Goal: Task Accomplishment & Management: Use online tool/utility

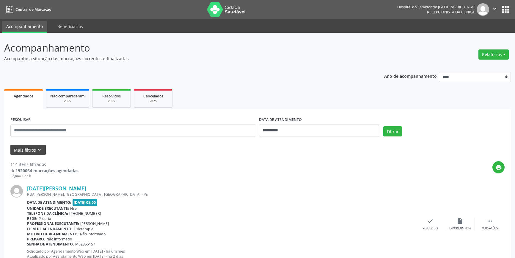
scroll to position [41, 0]
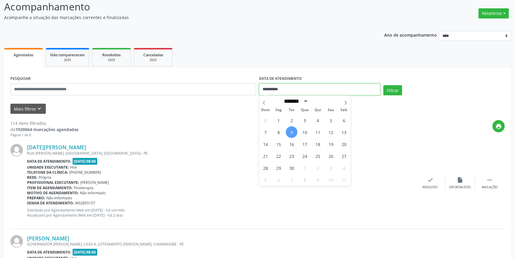
drag, startPoint x: 293, startPoint y: 88, endPoint x: 252, endPoint y: 87, distance: 41.7
click at [252, 87] on div "**********" at bounding box center [257, 86] width 497 height 25
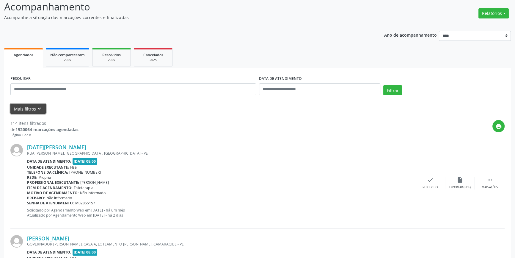
click at [35, 106] on button "Mais filtros keyboard_arrow_down" at bounding box center [27, 109] width 35 height 10
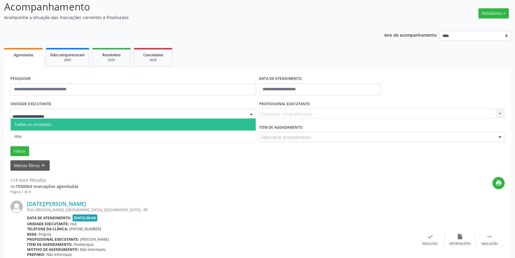
click at [250, 113] on div at bounding box center [251, 114] width 9 height 10
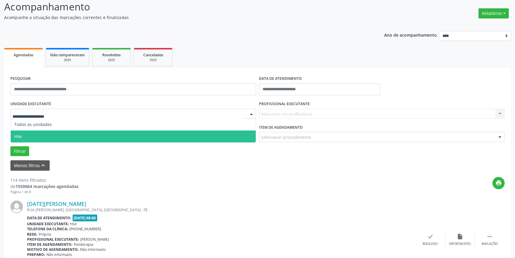
click at [238, 134] on span "Hse" at bounding box center [133, 136] width 245 height 12
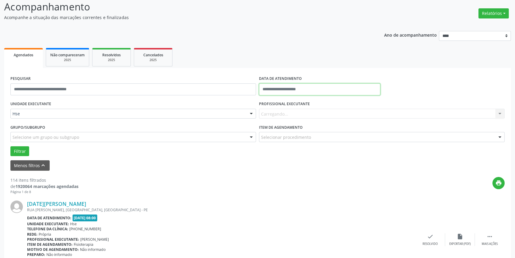
click at [321, 87] on input "text" at bounding box center [319, 89] width 121 height 12
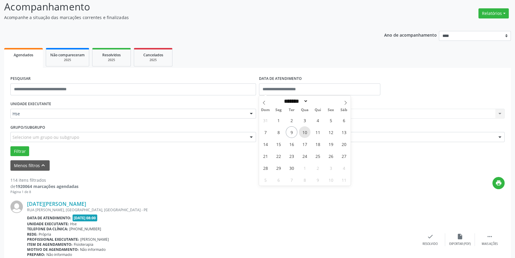
click at [306, 131] on span "10" at bounding box center [305, 132] width 12 height 12
type input "**********"
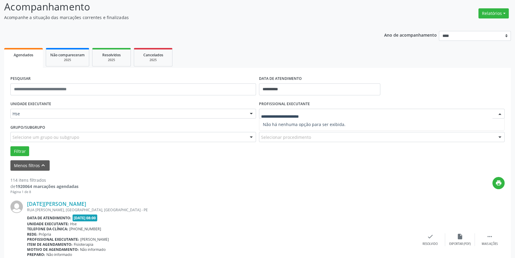
click at [500, 113] on div at bounding box center [500, 114] width 9 height 10
click at [390, 207] on div "RUA ASSIS CHATEUABRIAND, JARDIM BRASIL II, OLINDA - PE" at bounding box center [221, 209] width 388 height 5
click at [18, 148] on button "Filtrar" at bounding box center [19, 151] width 19 height 10
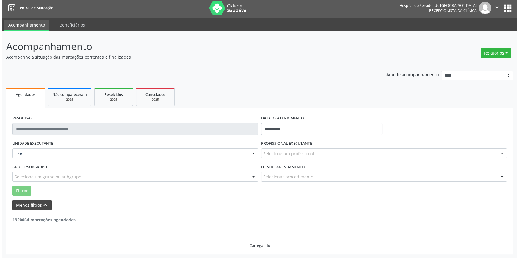
scroll to position [0, 0]
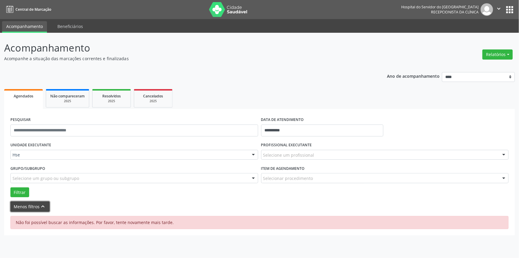
click at [27, 203] on button "Menos filtros keyboard_arrow_up" at bounding box center [29, 206] width 39 height 10
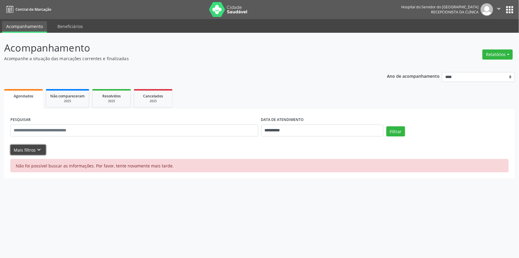
click at [32, 148] on button "Mais filtros keyboard_arrow_down" at bounding box center [27, 150] width 35 height 10
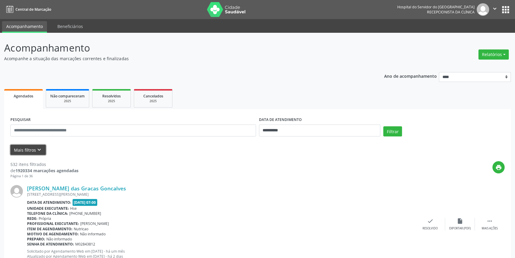
click at [32, 146] on button "Mais filtros keyboard_arrow_down" at bounding box center [27, 150] width 35 height 10
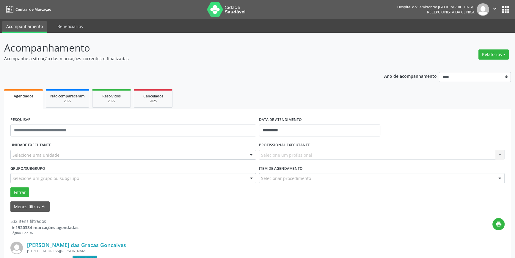
click at [250, 154] on div at bounding box center [251, 155] width 9 height 10
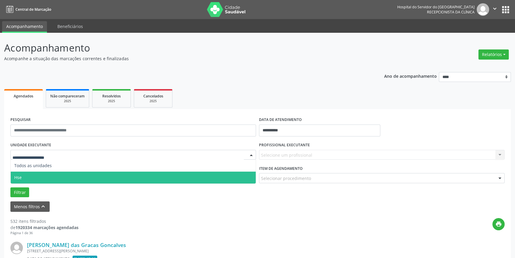
click at [242, 175] on span "Hse" at bounding box center [133, 177] width 245 height 12
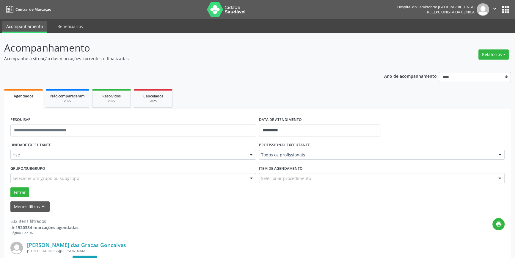
click at [501, 155] on div at bounding box center [500, 155] width 9 height 10
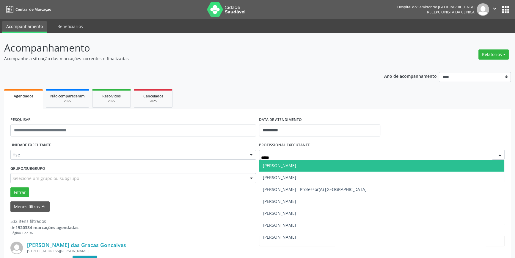
type input "******"
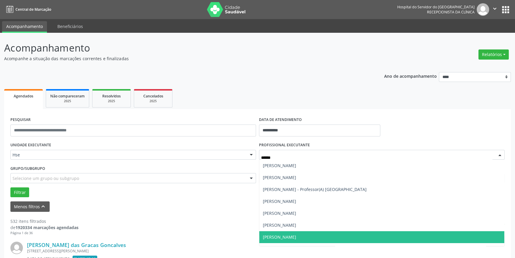
click at [322, 235] on span "[PERSON_NAME]" at bounding box center [381, 237] width 245 height 12
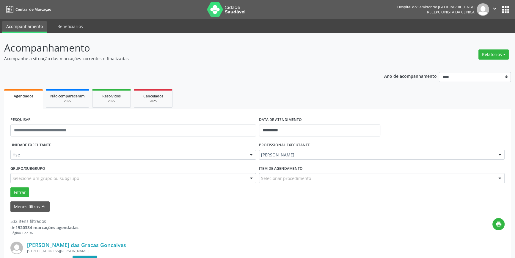
click at [500, 176] on div at bounding box center [500, 178] width 9 height 10
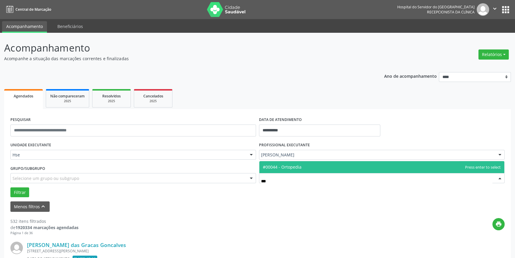
type input "****"
click at [297, 167] on span "#00044 - Ortopedia" at bounding box center [282, 167] width 39 height 6
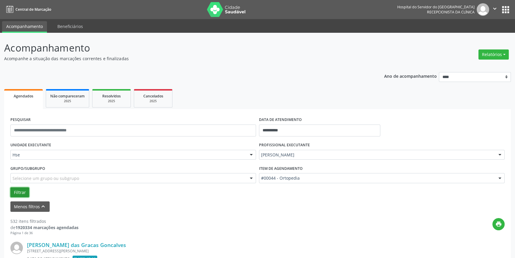
click at [23, 190] on button "Filtrar" at bounding box center [19, 192] width 19 height 10
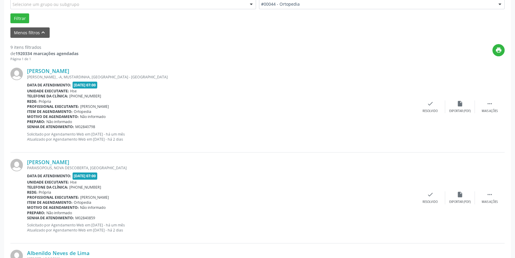
scroll to position [185, 0]
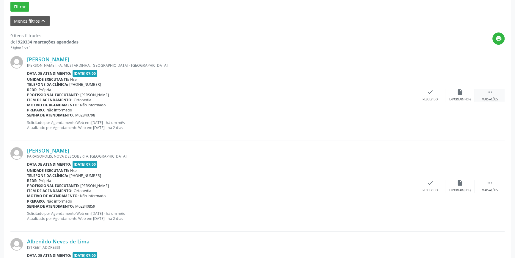
click at [491, 95] on icon "" at bounding box center [490, 92] width 7 height 7
click at [454, 94] on div "alarm_off Não compareceu" at bounding box center [460, 95] width 30 height 13
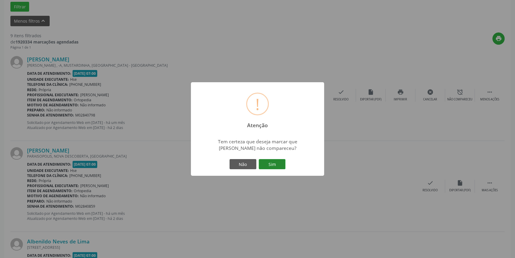
click at [275, 164] on button "Sim" at bounding box center [272, 164] width 27 height 10
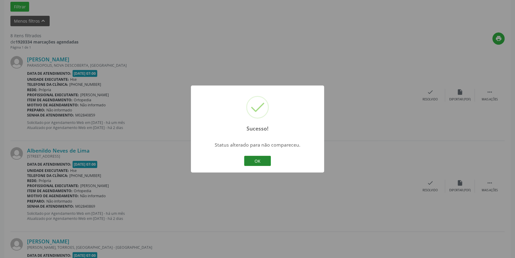
click at [263, 160] on button "OK" at bounding box center [257, 161] width 27 height 10
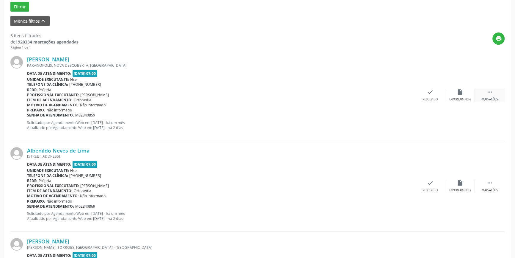
click at [492, 93] on icon "" at bounding box center [490, 92] width 7 height 7
click at [455, 92] on div "alarm_off Não compareceu" at bounding box center [460, 95] width 30 height 13
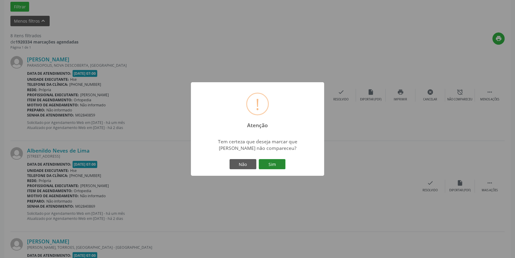
click at [274, 164] on button "Sim" at bounding box center [272, 164] width 27 height 10
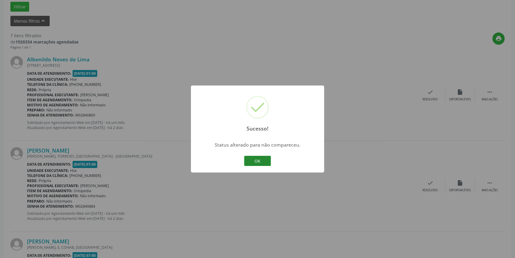
click at [262, 159] on div "OK Cancel" at bounding box center [257, 160] width 29 height 12
click at [262, 158] on button "OK" at bounding box center [257, 161] width 27 height 10
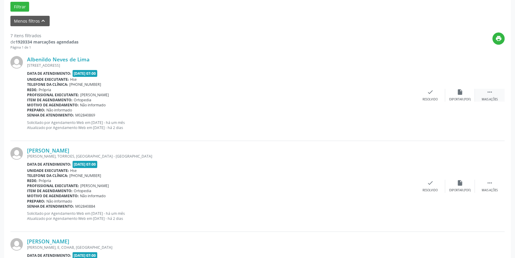
click at [491, 93] on icon "" at bounding box center [490, 92] width 7 height 7
click at [462, 95] on div "alarm_off Não compareceu" at bounding box center [460, 95] width 30 height 13
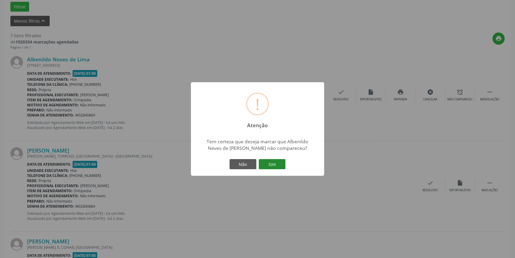
click at [273, 164] on button "Sim" at bounding box center [272, 164] width 27 height 10
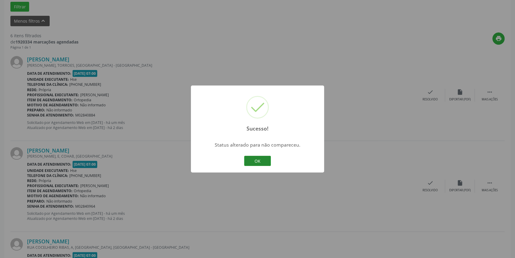
click at [258, 159] on button "OK" at bounding box center [257, 161] width 27 height 10
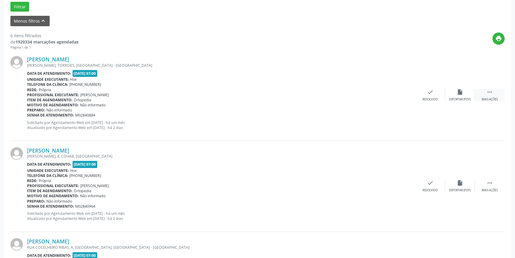
click at [487, 92] on icon "" at bounding box center [490, 92] width 7 height 7
click at [461, 93] on icon "alarm_off" at bounding box center [460, 92] width 7 height 7
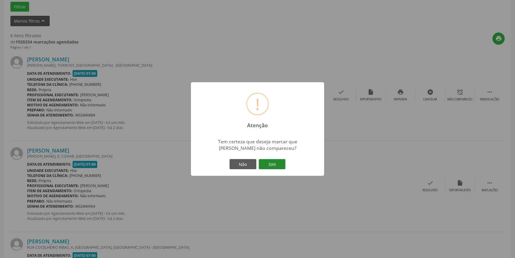
click at [274, 162] on button "Sim" at bounding box center [272, 164] width 27 height 10
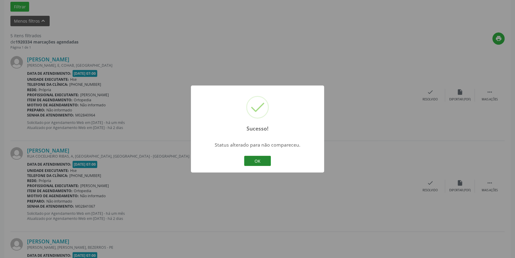
click at [267, 160] on button "OK" at bounding box center [257, 161] width 27 height 10
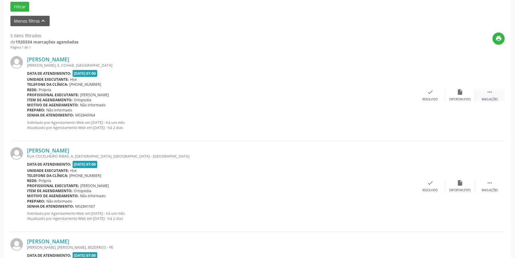
click at [500, 93] on div " Mais ações" at bounding box center [490, 95] width 30 height 13
click at [461, 91] on icon "alarm_off" at bounding box center [460, 92] width 7 height 7
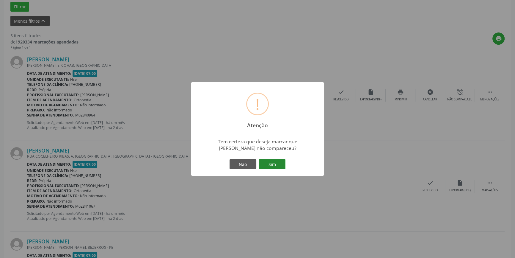
click at [274, 164] on button "Sim" at bounding box center [272, 164] width 27 height 10
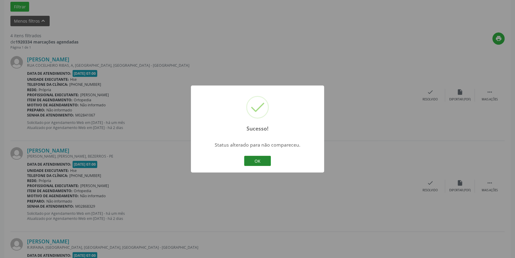
click at [258, 157] on button "OK" at bounding box center [257, 161] width 27 height 10
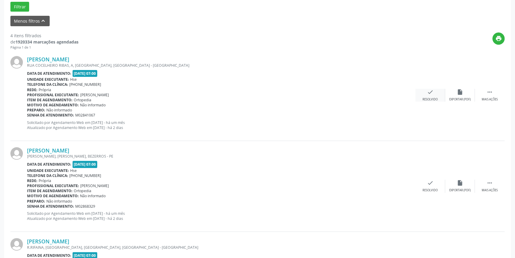
click at [432, 96] on div "check Resolvido" at bounding box center [431, 95] width 30 height 13
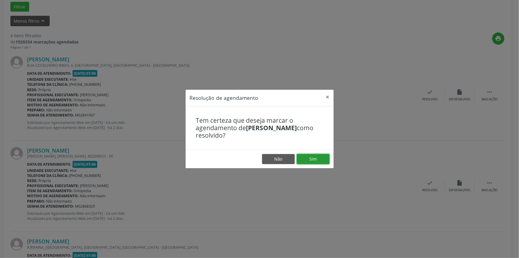
click at [323, 156] on button "Sim" at bounding box center [313, 159] width 33 height 10
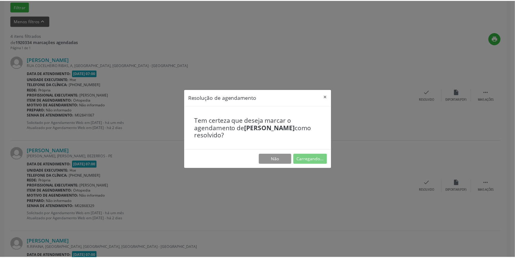
scroll to position [0, 0]
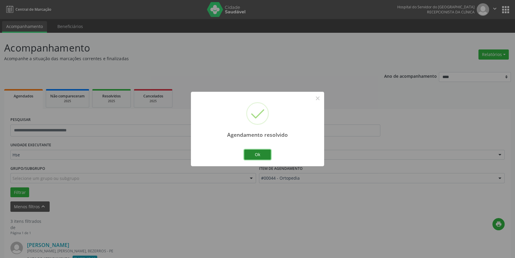
click at [256, 154] on button "Ok" at bounding box center [257, 154] width 27 height 10
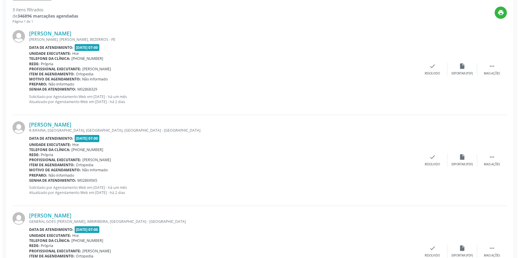
scroll to position [218, 0]
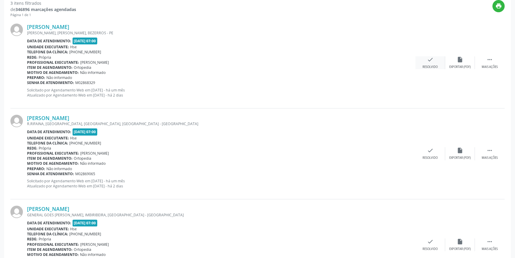
click at [434, 65] on div "Resolvido" at bounding box center [430, 67] width 15 height 4
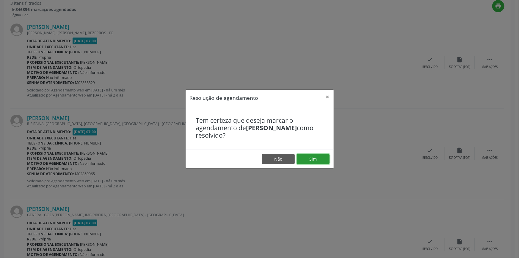
click at [316, 158] on button "Sim" at bounding box center [313, 159] width 33 height 10
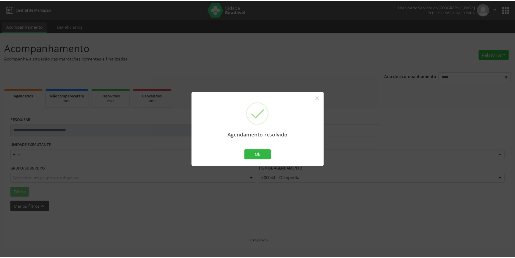
scroll to position [0, 0]
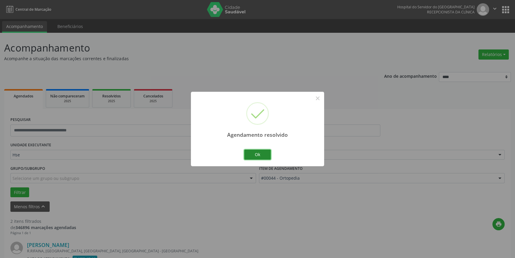
click at [261, 151] on button "Ok" at bounding box center [257, 154] width 27 height 10
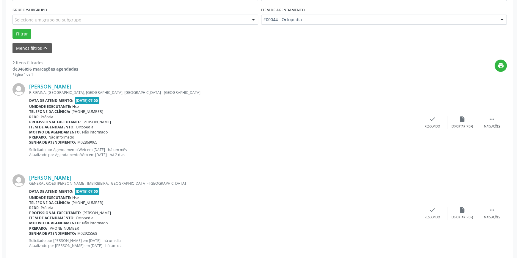
scroll to position [169, 0]
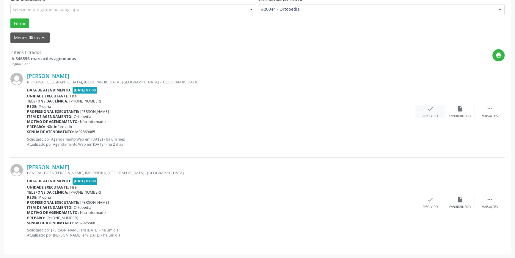
click at [430, 110] on icon "check" at bounding box center [430, 108] width 7 height 7
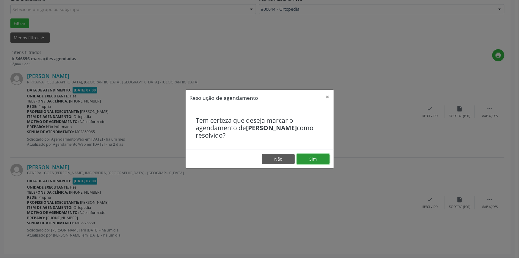
click at [312, 159] on button "Sim" at bounding box center [313, 159] width 33 height 10
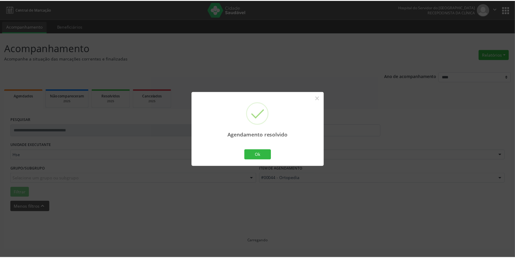
scroll to position [0, 0]
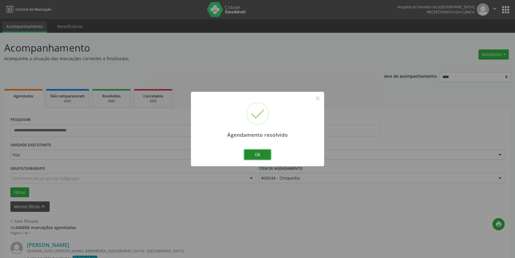
click at [263, 154] on button "Ok" at bounding box center [257, 154] width 27 height 10
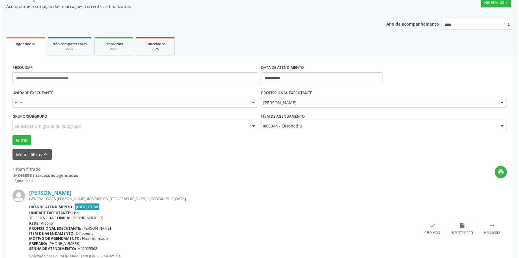
scroll to position [78, 0]
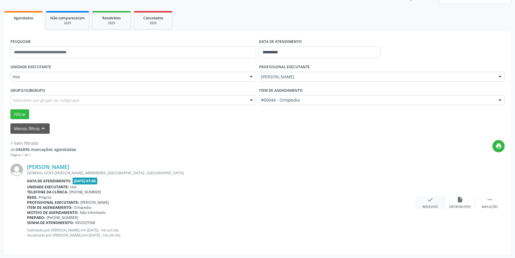
click at [435, 205] on div "Resolvido" at bounding box center [430, 207] width 15 height 4
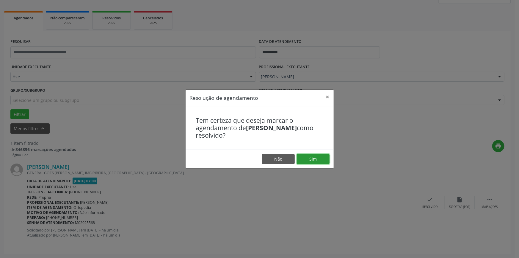
click at [315, 159] on button "Sim" at bounding box center [313, 159] width 33 height 10
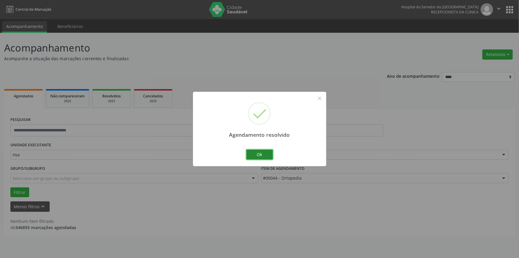
click at [259, 155] on button "Ok" at bounding box center [259, 154] width 27 height 10
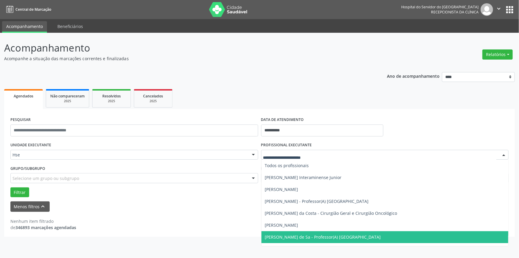
click at [503, 153] on div at bounding box center [503, 155] width 9 height 10
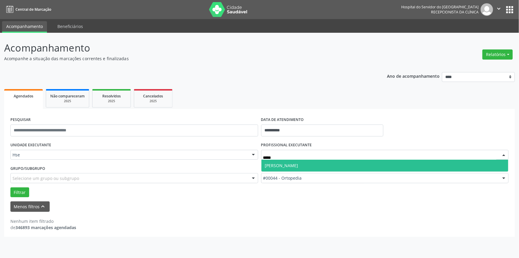
click at [270, 159] on input "*****" at bounding box center [379, 158] width 233 height 12
type input "******"
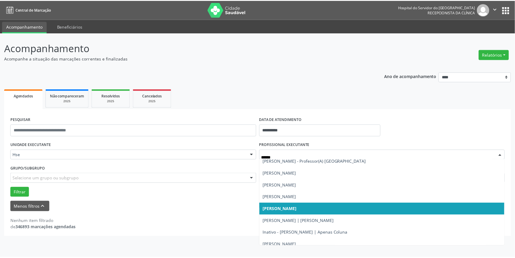
scroll to position [28, 0]
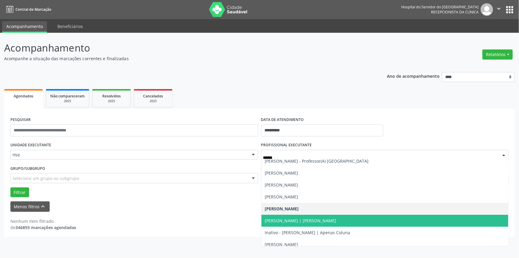
click at [335, 221] on span "[PERSON_NAME] | [PERSON_NAME]" at bounding box center [300, 220] width 71 height 6
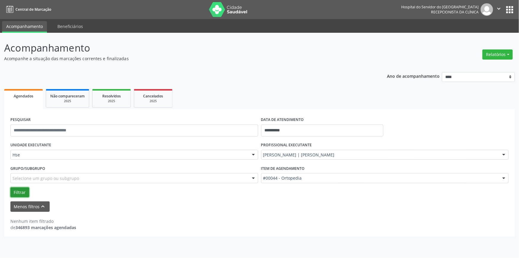
click at [18, 191] on button "Filtrar" at bounding box center [19, 192] width 19 height 10
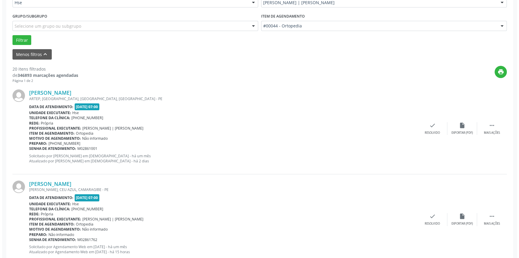
scroll to position [156, 0]
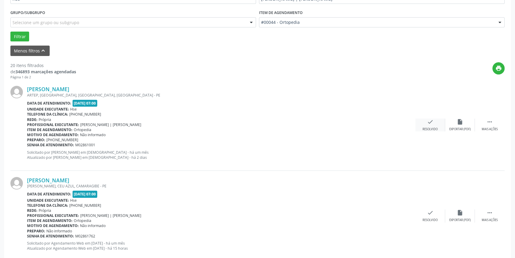
click at [433, 124] on icon "check" at bounding box center [430, 121] width 7 height 7
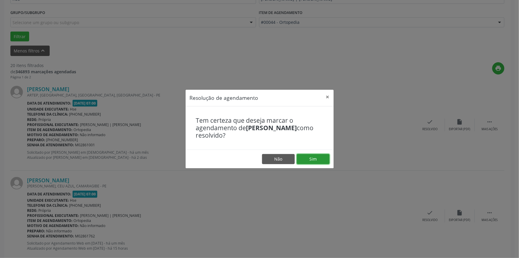
click at [315, 157] on button "Sim" at bounding box center [313, 159] width 33 height 10
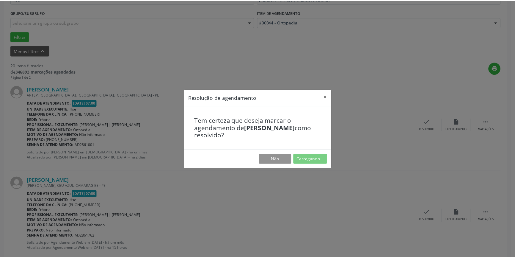
scroll to position [0, 0]
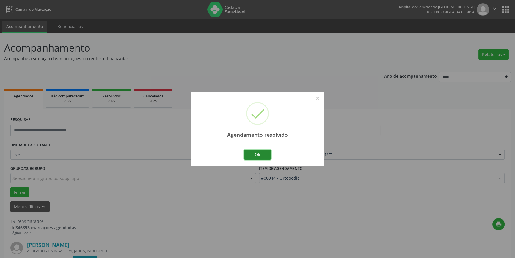
click at [266, 153] on button "Ok" at bounding box center [257, 154] width 27 height 10
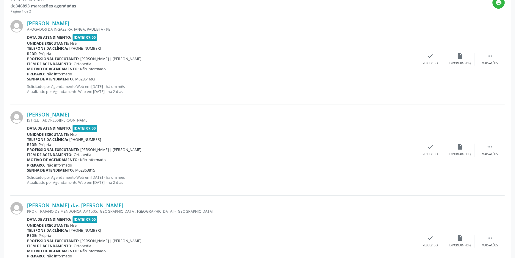
scroll to position [223, 0]
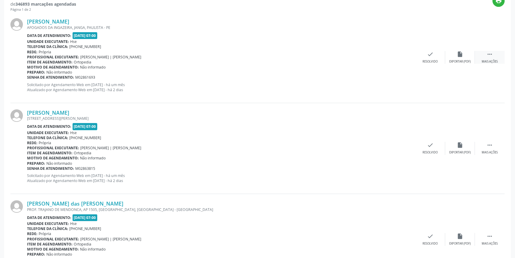
click at [487, 51] on icon "" at bounding box center [490, 54] width 7 height 7
click at [463, 59] on div "Não compareceu" at bounding box center [459, 61] width 25 height 4
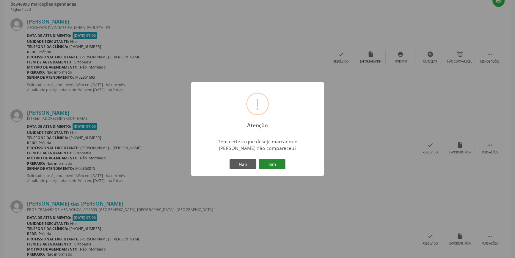
click at [274, 163] on button "Sim" at bounding box center [272, 164] width 27 height 10
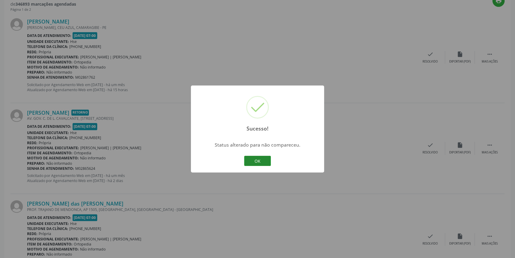
click at [264, 161] on button "OK" at bounding box center [257, 161] width 27 height 10
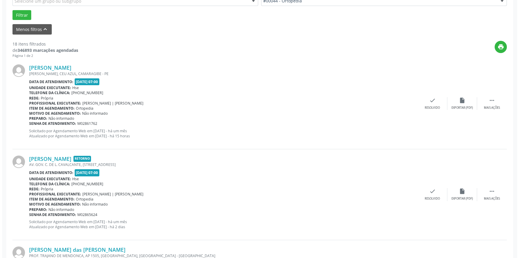
scroll to position [205, 0]
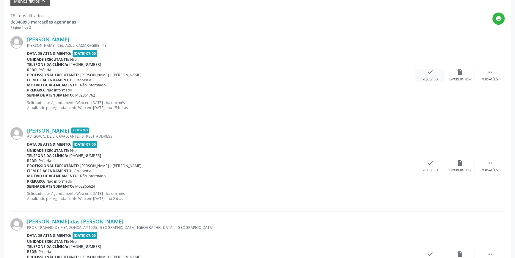
click at [432, 70] on icon "check" at bounding box center [430, 72] width 7 height 7
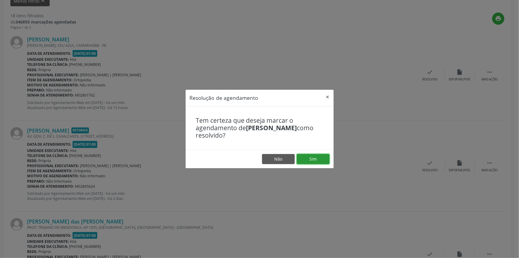
click at [319, 160] on button "Sim" at bounding box center [313, 159] width 33 height 10
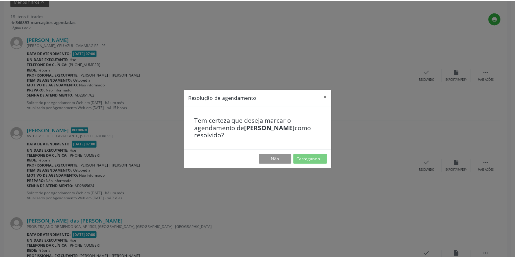
scroll to position [0, 0]
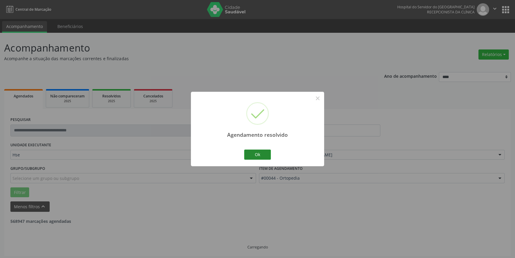
click at [258, 152] on button "Ok" at bounding box center [257, 154] width 27 height 10
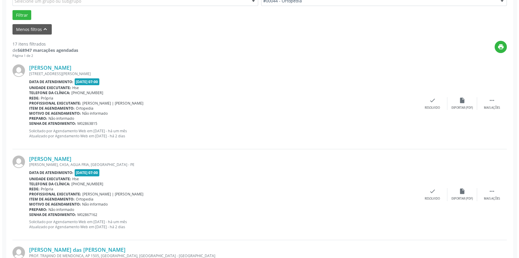
scroll to position [172, 0]
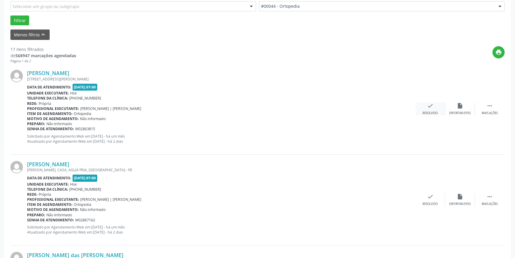
click at [435, 107] on div "check Resolvido" at bounding box center [431, 108] width 30 height 13
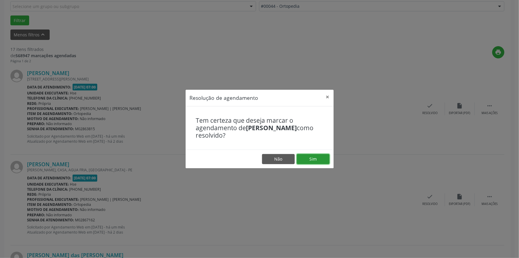
click at [315, 158] on button "Sim" at bounding box center [313, 159] width 33 height 10
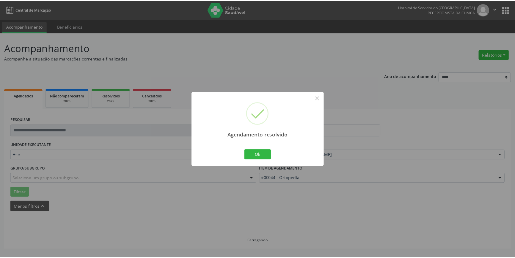
scroll to position [0, 0]
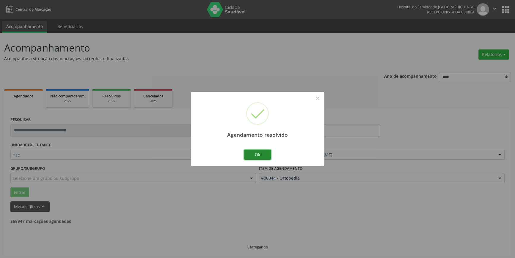
click at [262, 153] on button "Ok" at bounding box center [257, 154] width 27 height 10
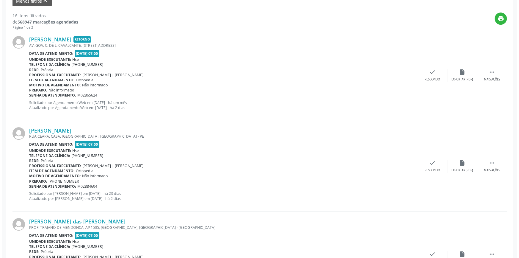
scroll to position [226, 0]
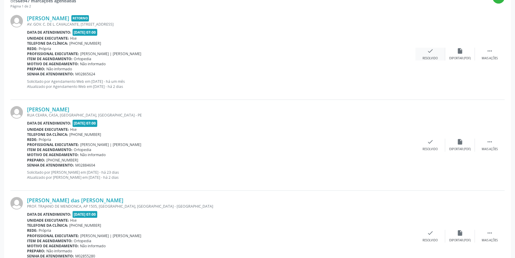
click at [433, 55] on div "check Resolvido" at bounding box center [431, 54] width 30 height 13
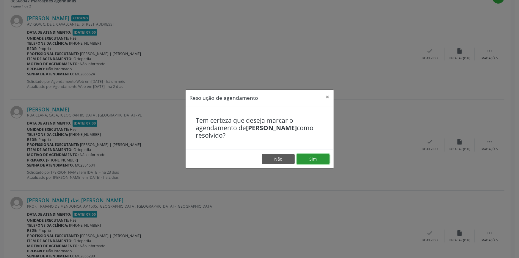
click at [320, 158] on button "Sim" at bounding box center [313, 159] width 33 height 10
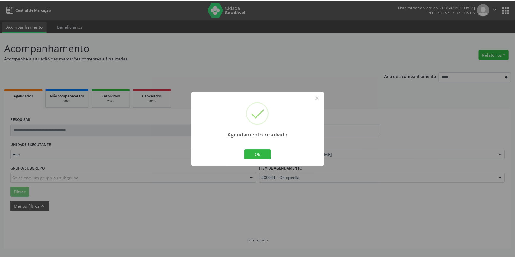
scroll to position [0, 0]
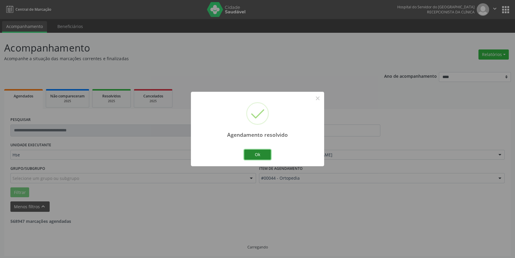
click at [267, 155] on button "Ok" at bounding box center [257, 154] width 27 height 10
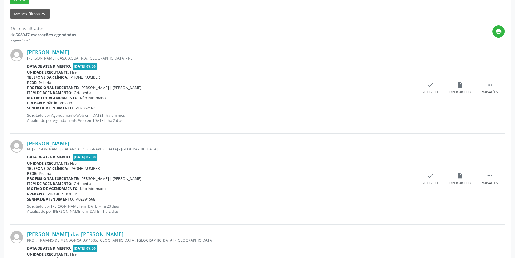
scroll to position [220, 0]
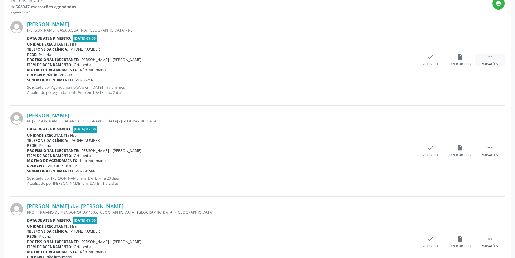
click at [487, 58] on icon "" at bounding box center [490, 57] width 7 height 7
click at [454, 57] on div "alarm_off Não compareceu" at bounding box center [460, 60] width 30 height 13
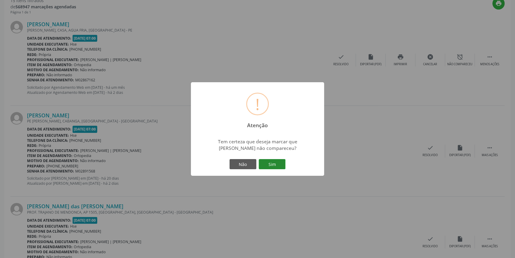
click at [269, 163] on button "Sim" at bounding box center [272, 164] width 27 height 10
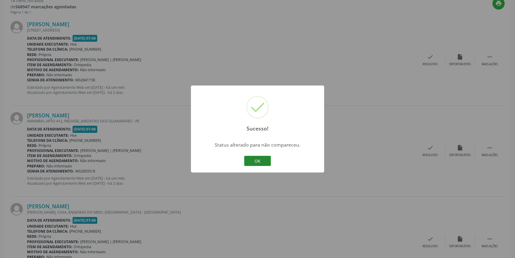
click at [263, 162] on button "OK" at bounding box center [257, 161] width 27 height 10
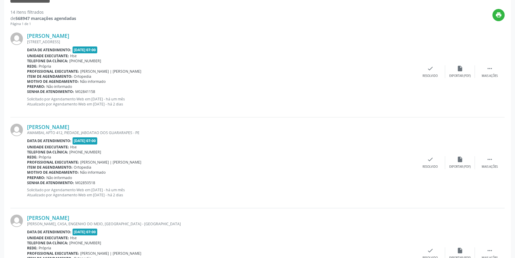
scroll to position [239, 0]
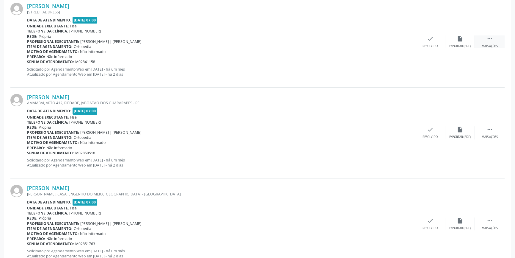
click at [493, 44] on div "Mais ações" at bounding box center [490, 46] width 16 height 4
click at [456, 40] on div "alarm_off Não compareceu" at bounding box center [460, 41] width 30 height 13
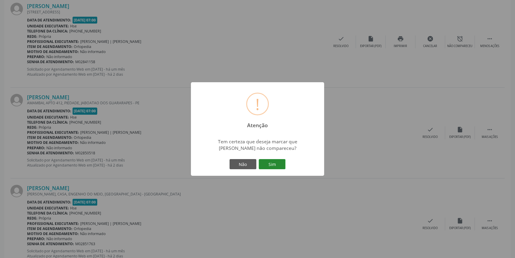
click at [274, 163] on button "Sim" at bounding box center [272, 164] width 27 height 10
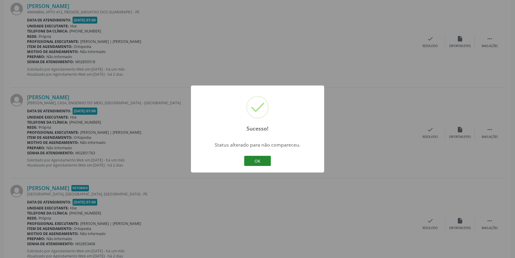
click at [263, 162] on button "OK" at bounding box center [257, 161] width 27 height 10
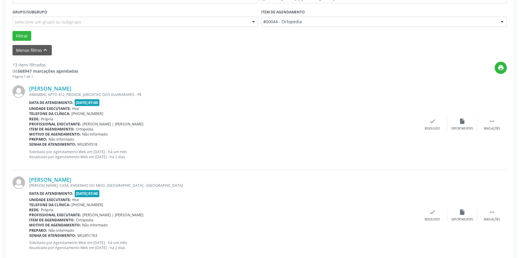
scroll to position [220, 0]
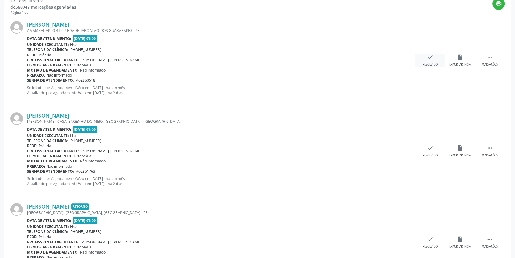
click at [433, 61] on div "check Resolvido" at bounding box center [431, 60] width 30 height 13
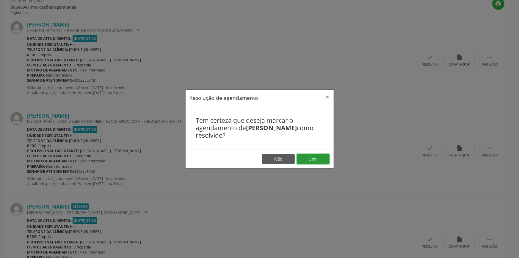
click at [311, 160] on button "Sim" at bounding box center [313, 159] width 33 height 10
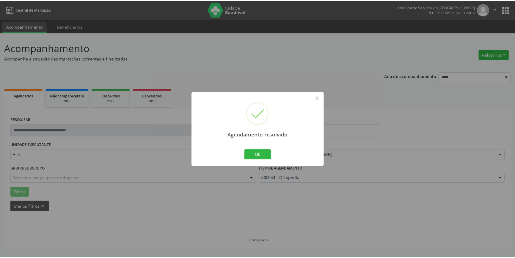
scroll to position [0, 0]
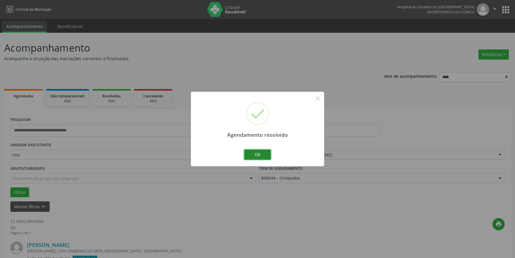
click at [262, 153] on button "Ok" at bounding box center [257, 154] width 27 height 10
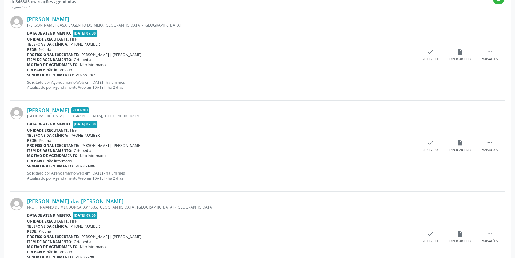
scroll to position [230, 0]
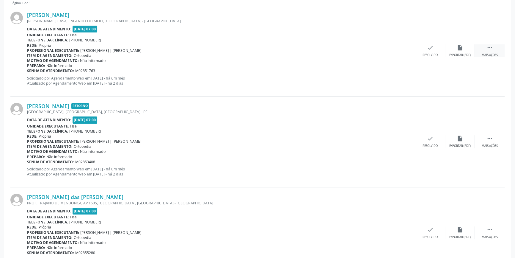
click at [491, 49] on icon "" at bounding box center [490, 47] width 7 height 7
click at [463, 53] on div "Não compareceu" at bounding box center [459, 55] width 25 height 4
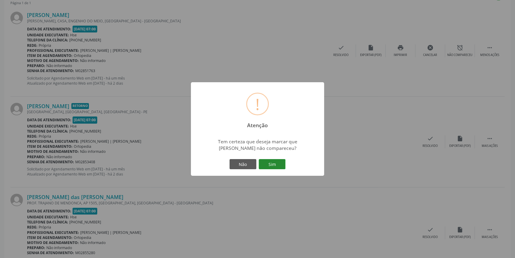
click at [274, 165] on button "Sim" at bounding box center [272, 164] width 27 height 10
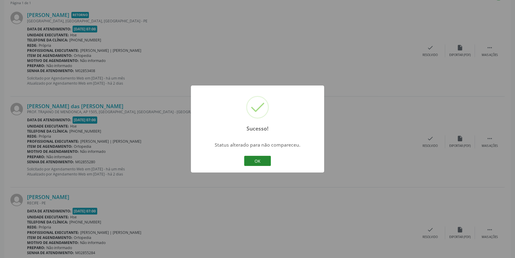
click at [255, 160] on button "OK" at bounding box center [257, 161] width 27 height 10
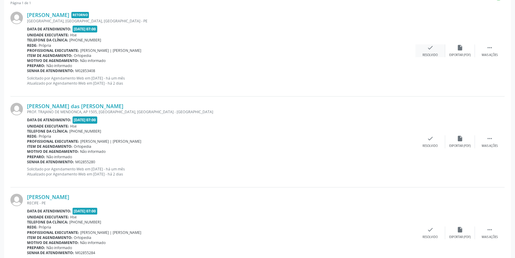
click at [433, 48] on icon "check" at bounding box center [430, 47] width 7 height 7
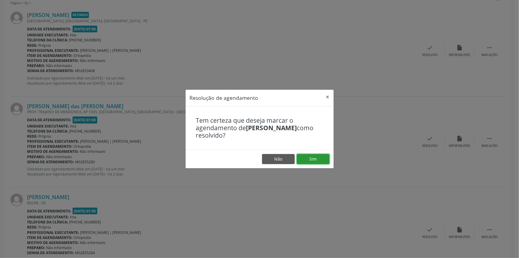
click at [307, 159] on button "Sim" at bounding box center [313, 159] width 33 height 10
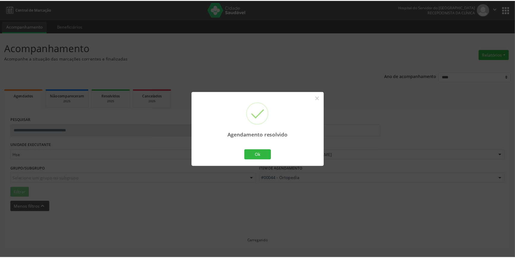
scroll to position [0, 0]
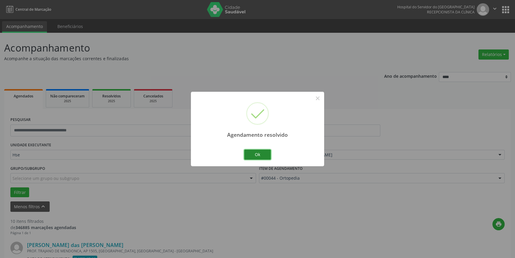
click at [261, 152] on button "Ok" at bounding box center [257, 154] width 27 height 10
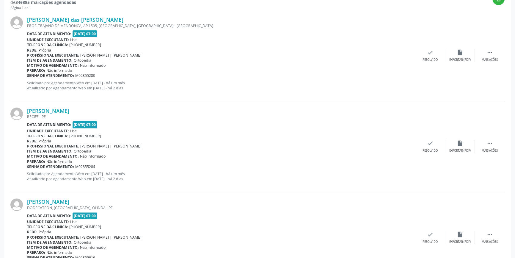
scroll to position [236, 0]
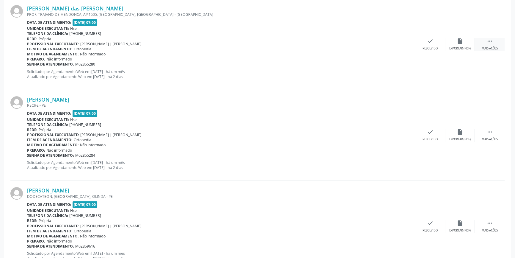
click at [497, 43] on div " Mais ações" at bounding box center [490, 44] width 30 height 13
click at [458, 43] on icon "alarm_off" at bounding box center [460, 41] width 7 height 7
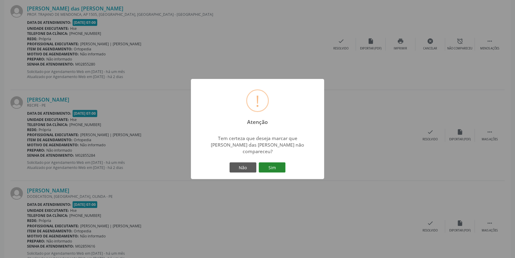
click at [271, 165] on button "Sim" at bounding box center [272, 167] width 27 height 10
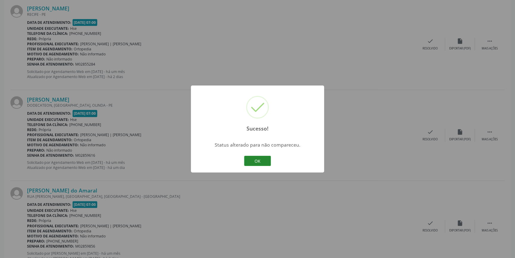
click at [258, 159] on button "OK" at bounding box center [257, 161] width 27 height 10
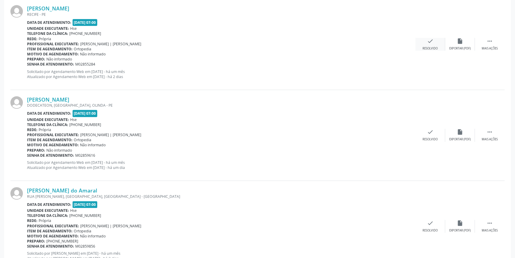
click at [431, 42] on icon "check" at bounding box center [430, 41] width 7 height 7
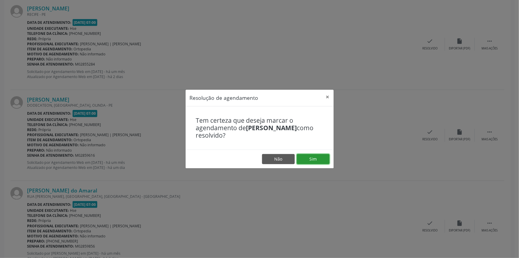
click at [314, 160] on button "Sim" at bounding box center [313, 159] width 33 height 10
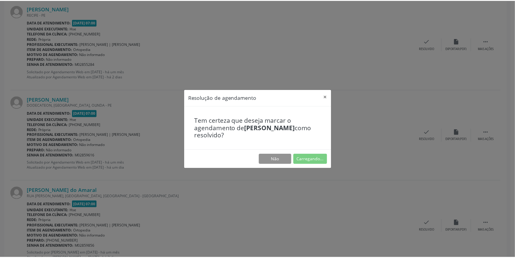
scroll to position [0, 0]
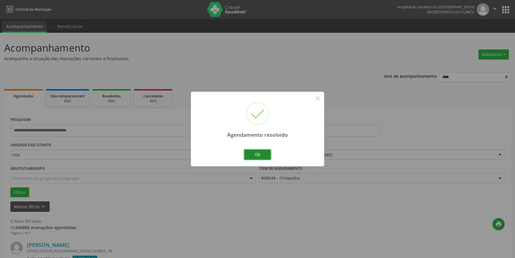
click at [261, 153] on button "Ok" at bounding box center [257, 154] width 27 height 10
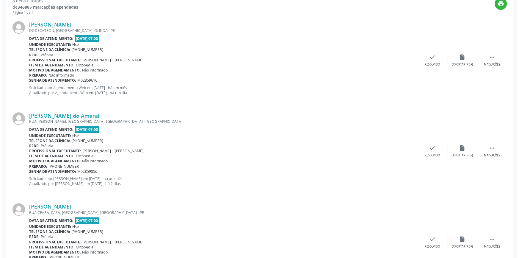
scroll to position [221, 0]
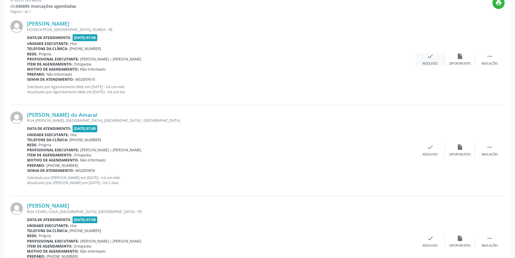
click at [436, 59] on div "check Resolvido" at bounding box center [431, 59] width 30 height 13
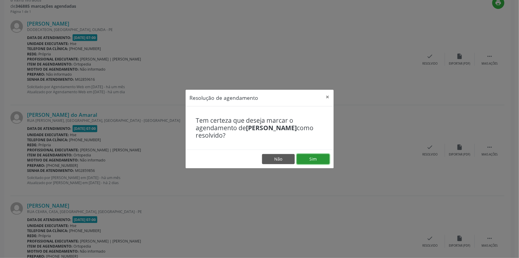
click at [320, 156] on button "Sim" at bounding box center [313, 159] width 33 height 10
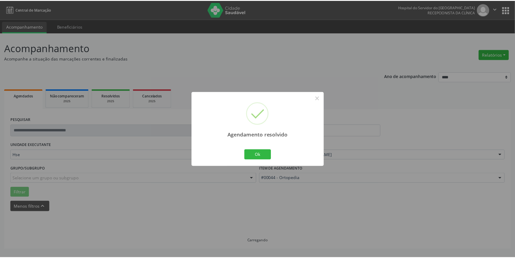
scroll to position [0, 0]
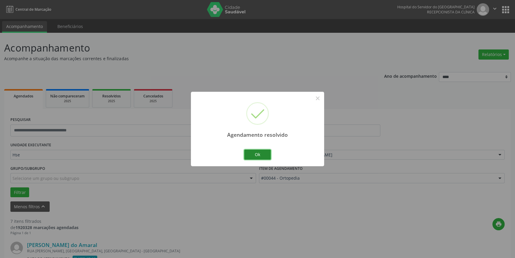
click at [260, 154] on button "Ok" at bounding box center [257, 154] width 27 height 10
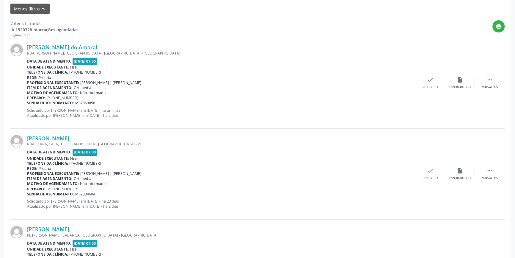
scroll to position [215, 0]
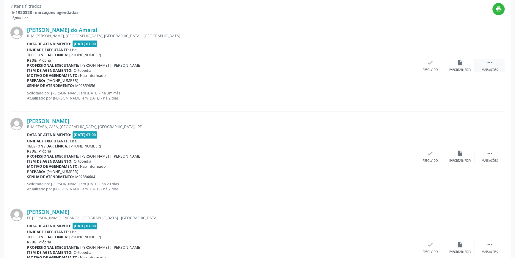
click at [488, 64] on icon "" at bounding box center [490, 62] width 7 height 7
click at [465, 66] on div "alarm_off Não compareceu" at bounding box center [460, 65] width 30 height 13
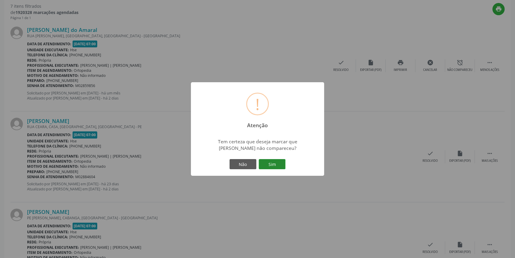
click at [273, 169] on button "Sim" at bounding box center [272, 164] width 27 height 10
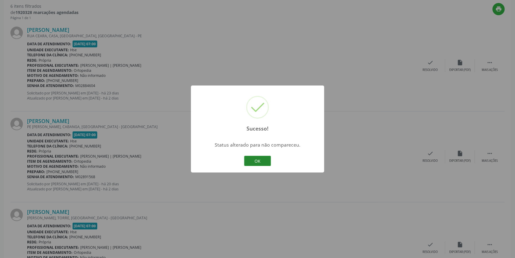
click at [252, 158] on button "OK" at bounding box center [257, 161] width 27 height 10
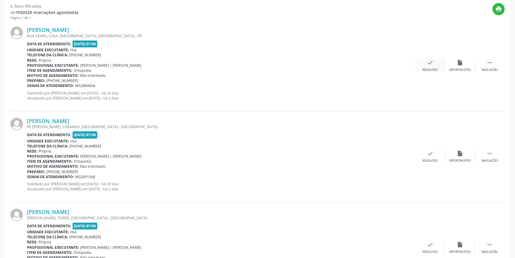
click at [436, 68] on div "Resolvido" at bounding box center [430, 70] width 15 height 4
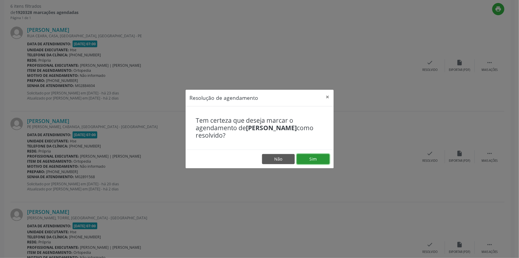
click at [319, 158] on button "Sim" at bounding box center [313, 159] width 33 height 10
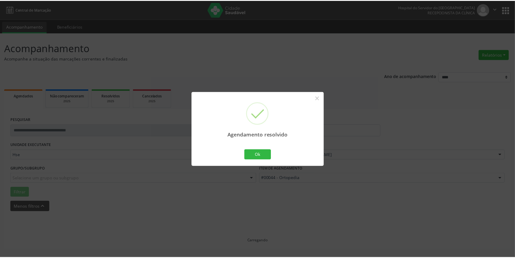
scroll to position [0, 0]
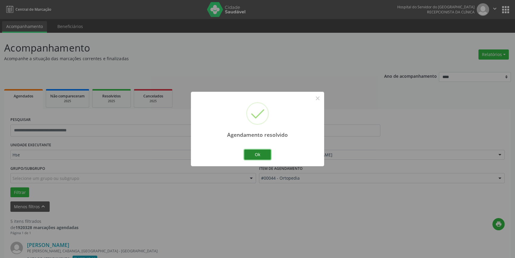
click at [258, 155] on button "Ok" at bounding box center [257, 154] width 27 height 10
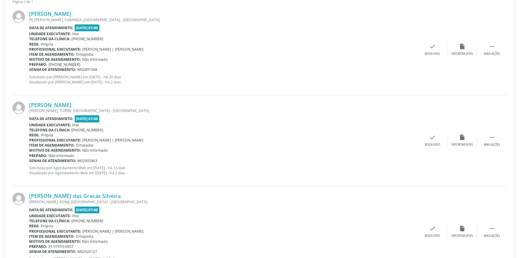
scroll to position [231, 0]
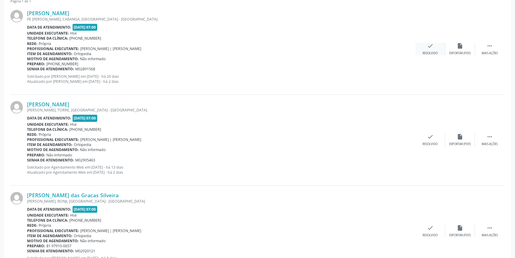
click at [433, 47] on icon "check" at bounding box center [430, 46] width 7 height 7
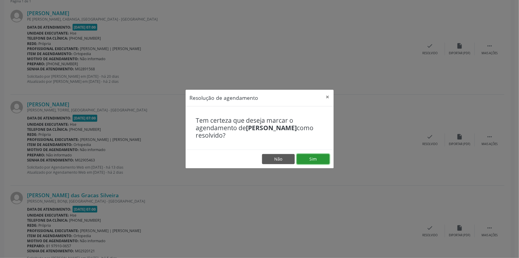
click at [321, 159] on button "Sim" at bounding box center [313, 159] width 33 height 10
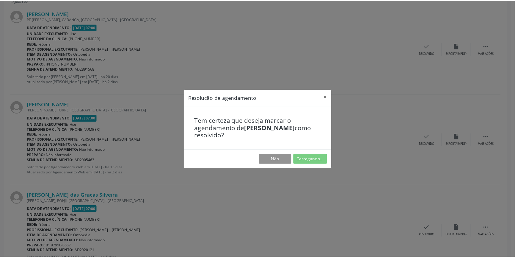
scroll to position [0, 0]
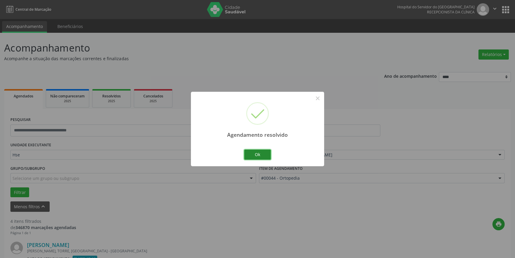
click at [258, 153] on button "Ok" at bounding box center [257, 154] width 27 height 10
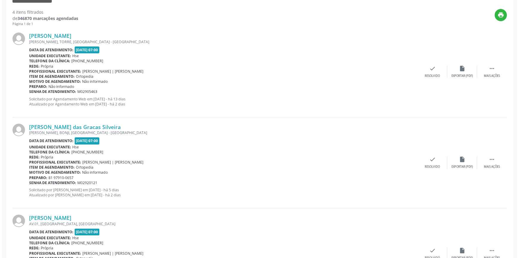
scroll to position [225, 0]
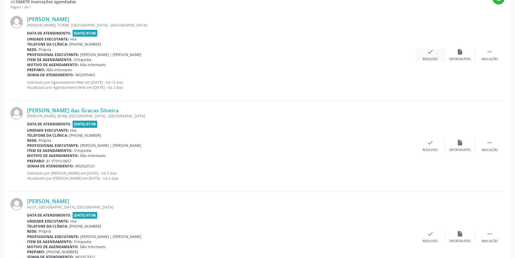
click at [435, 57] on div "Resolvido" at bounding box center [430, 59] width 15 height 4
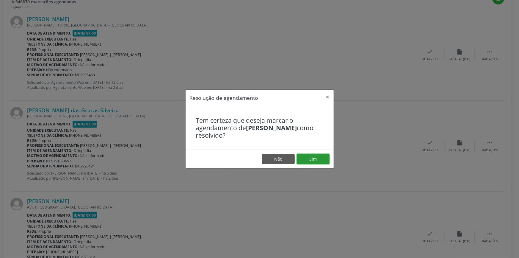
click at [312, 155] on button "Sim" at bounding box center [313, 159] width 33 height 10
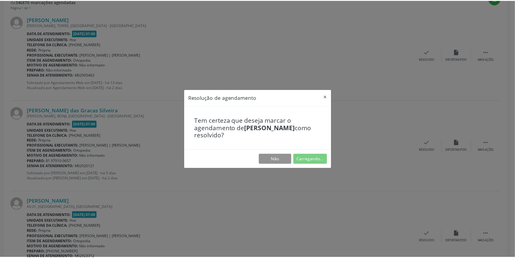
scroll to position [0, 0]
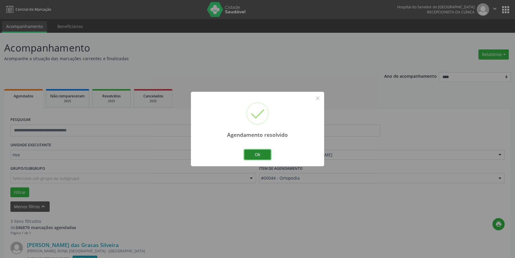
click at [263, 151] on button "Ok" at bounding box center [257, 154] width 27 height 10
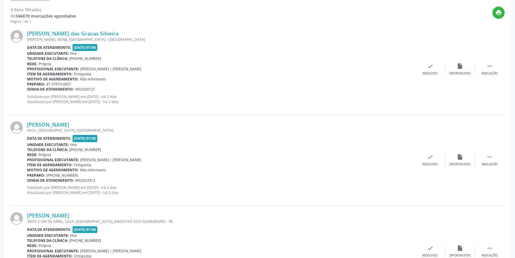
scroll to position [211, 0]
click at [488, 65] on icon "" at bounding box center [490, 65] width 7 height 7
click at [460, 68] on icon "alarm_off" at bounding box center [460, 65] width 7 height 7
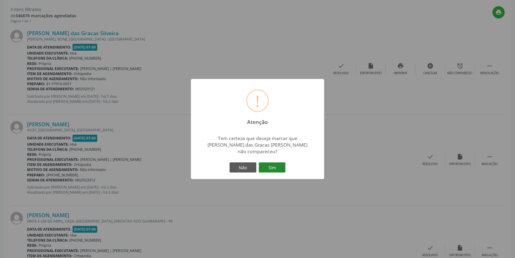
click at [271, 162] on button "Sim" at bounding box center [272, 167] width 27 height 10
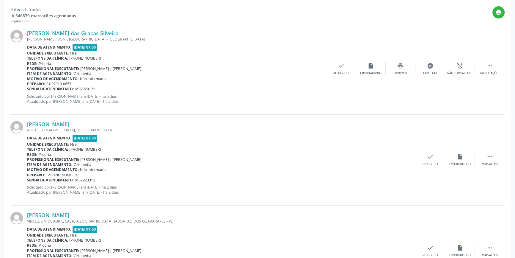
scroll to position [1, 0]
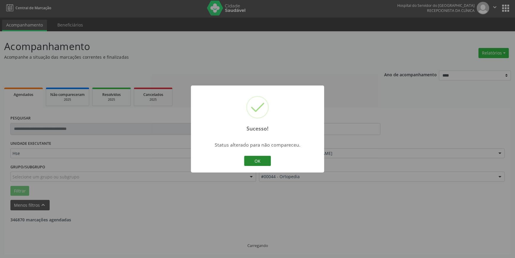
click at [262, 161] on button "OK" at bounding box center [257, 161] width 27 height 10
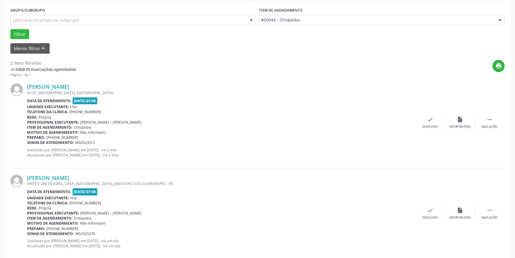
scroll to position [169, 0]
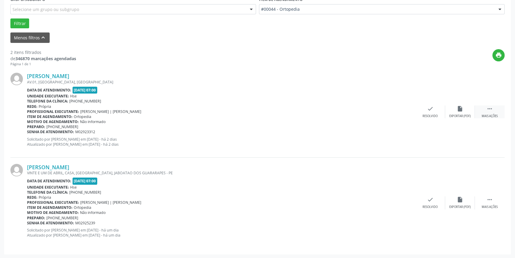
click at [493, 109] on icon "" at bounding box center [490, 108] width 7 height 7
click at [462, 110] on icon "alarm_off" at bounding box center [460, 108] width 7 height 7
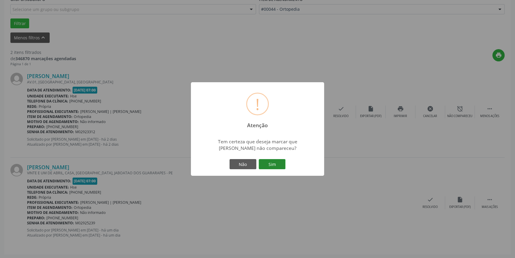
click at [272, 161] on button "Sim" at bounding box center [272, 164] width 27 height 10
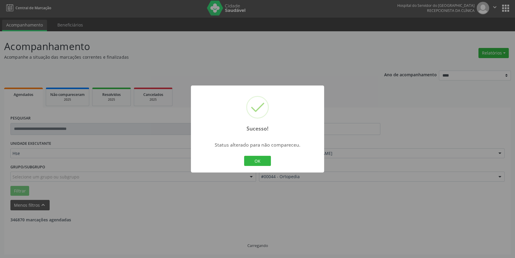
scroll to position [78, 0]
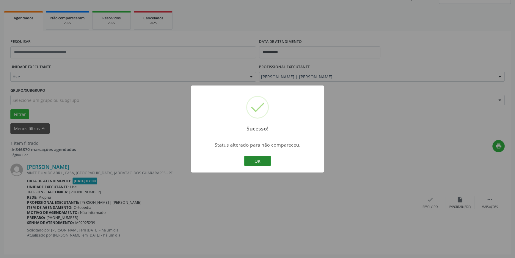
click at [257, 158] on button "OK" at bounding box center [257, 161] width 27 height 10
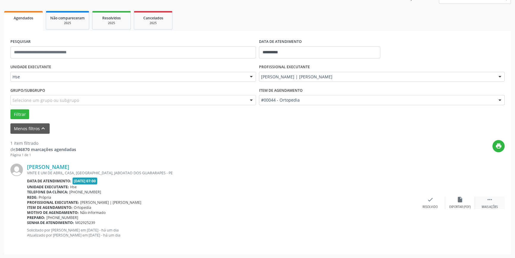
click at [489, 199] on icon "" at bounding box center [490, 199] width 7 height 7
click at [464, 201] on div "alarm_off Não compareceu" at bounding box center [460, 202] width 30 height 13
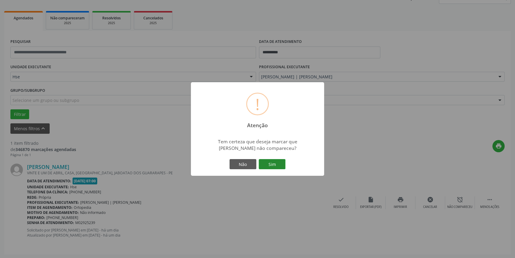
click at [273, 161] on button "Sim" at bounding box center [272, 164] width 27 height 10
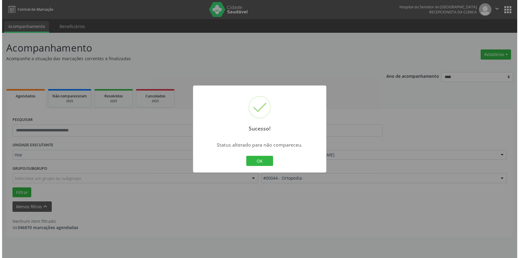
scroll to position [0, 0]
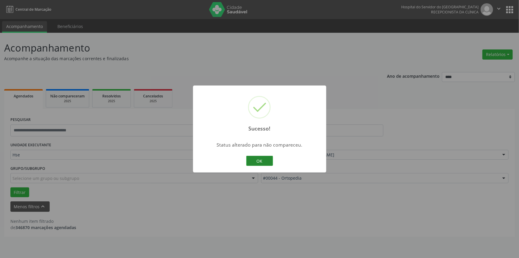
click at [263, 158] on button "OK" at bounding box center [259, 161] width 27 height 10
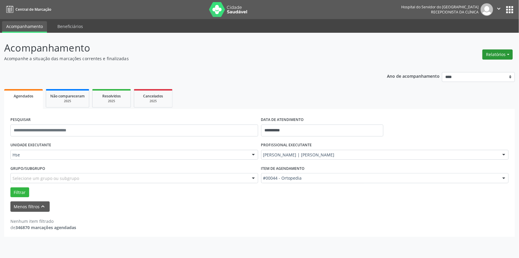
click at [495, 54] on button "Relatórios" at bounding box center [497, 54] width 30 height 10
click at [472, 67] on link "Agendamentos" at bounding box center [481, 67] width 64 height 8
select select "*"
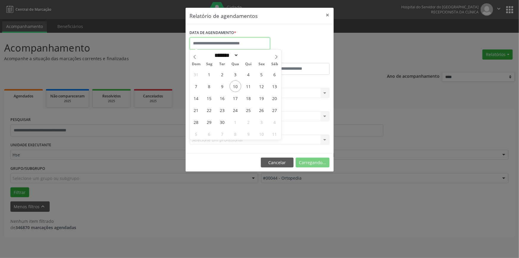
click at [199, 43] on input "text" at bounding box center [230, 43] width 80 height 12
click at [250, 85] on span "11" at bounding box center [249, 86] width 12 height 12
type input "**********"
click at [250, 85] on span "11" at bounding box center [249, 86] width 12 height 12
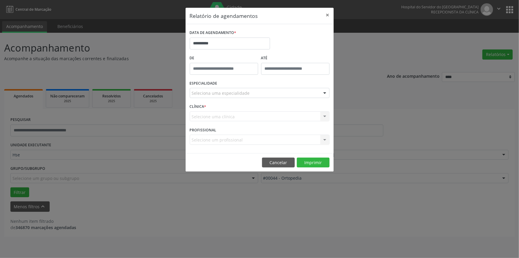
click at [325, 94] on div at bounding box center [324, 93] width 9 height 10
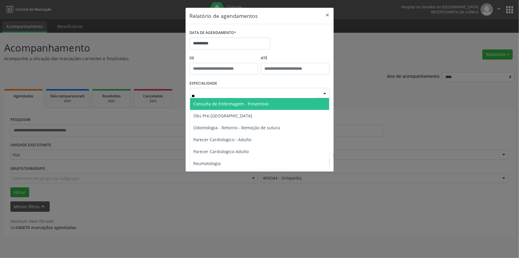
type input "***"
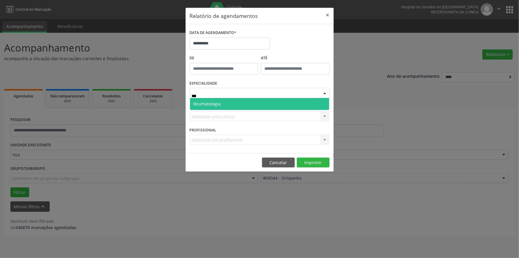
click at [263, 104] on span "Reumatologia" at bounding box center [259, 104] width 139 height 12
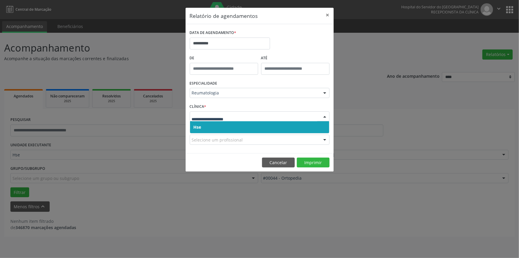
click at [324, 116] on div at bounding box center [324, 117] width 9 height 10
click at [319, 127] on span "Hse" at bounding box center [259, 127] width 139 height 12
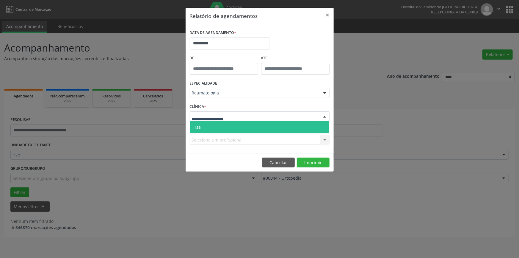
click at [326, 118] on div at bounding box center [324, 117] width 9 height 10
click at [321, 128] on span "Hse" at bounding box center [259, 127] width 139 height 12
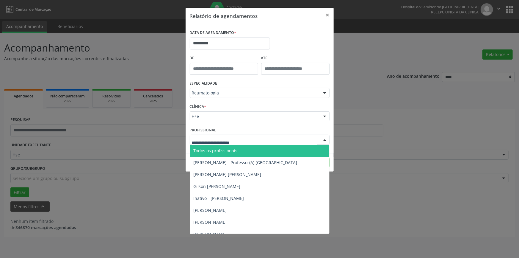
click at [326, 137] on div at bounding box center [324, 140] width 9 height 10
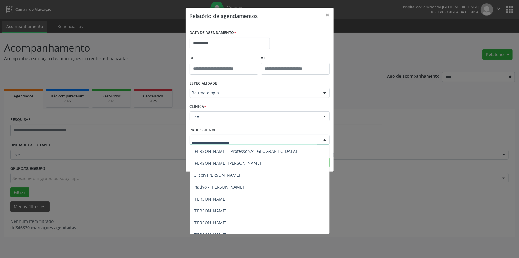
scroll to position [18, 0]
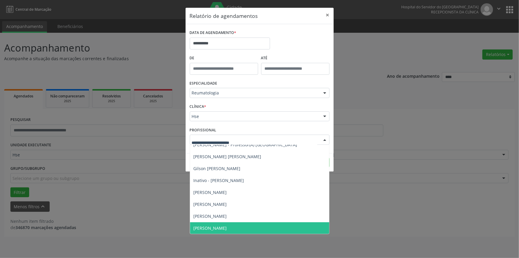
click at [221, 228] on span "[PERSON_NAME]" at bounding box center [210, 228] width 33 height 6
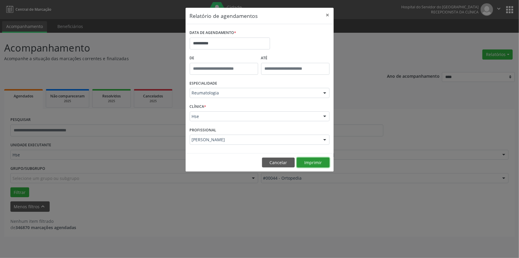
click at [316, 163] on button "Imprimir" at bounding box center [313, 162] width 33 height 10
click at [327, 13] on button "×" at bounding box center [328, 15] width 12 height 15
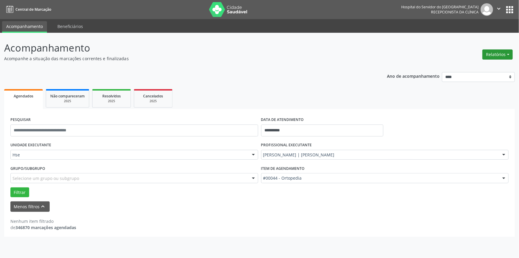
click at [504, 51] on button "Relatórios" at bounding box center [497, 54] width 30 height 10
click at [470, 66] on link "Agendamentos" at bounding box center [481, 67] width 64 height 8
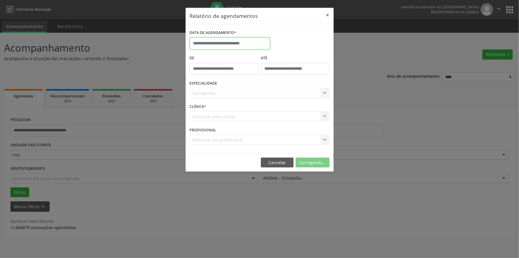
click at [240, 42] on input "text" at bounding box center [230, 43] width 80 height 12
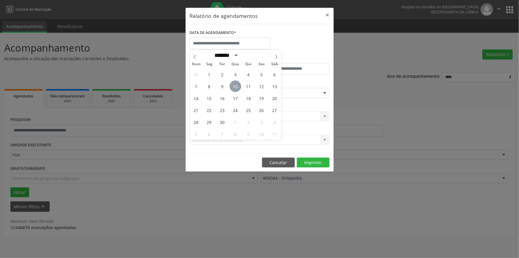
click at [237, 86] on span "10" at bounding box center [236, 86] width 12 height 12
type input "**********"
click at [237, 86] on span "10" at bounding box center [236, 86] width 12 height 12
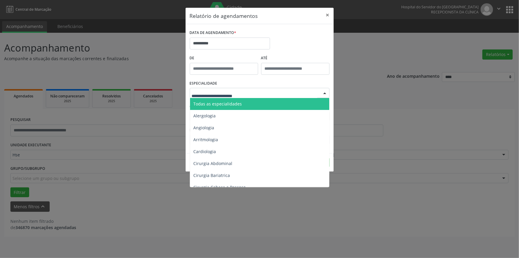
click at [323, 91] on div at bounding box center [324, 93] width 9 height 10
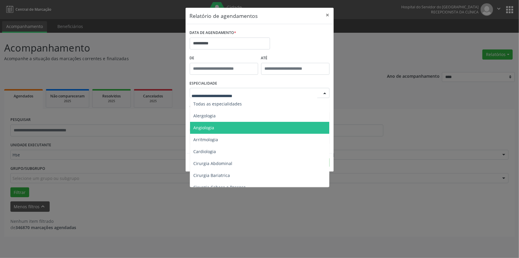
click at [206, 127] on span "Angiologia" at bounding box center [204, 128] width 21 height 6
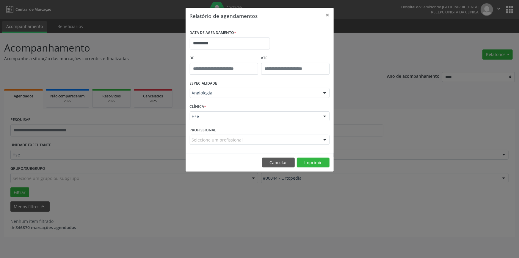
click at [323, 117] on div at bounding box center [324, 117] width 9 height 10
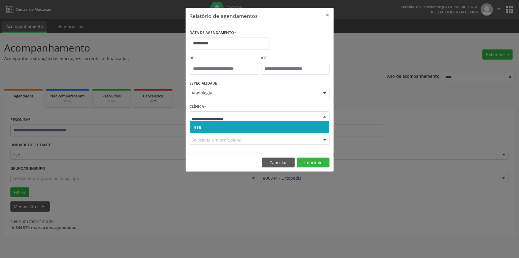
click at [320, 126] on span "Hse" at bounding box center [259, 127] width 139 height 12
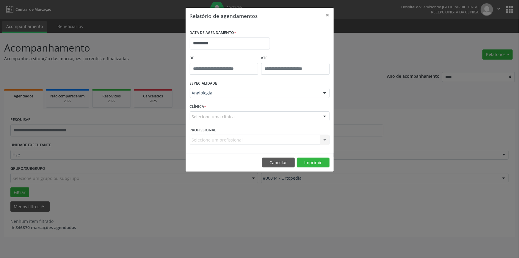
click at [323, 116] on div at bounding box center [324, 117] width 9 height 10
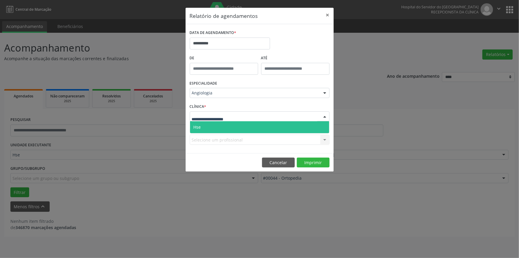
click at [320, 127] on span "Hse" at bounding box center [259, 127] width 139 height 12
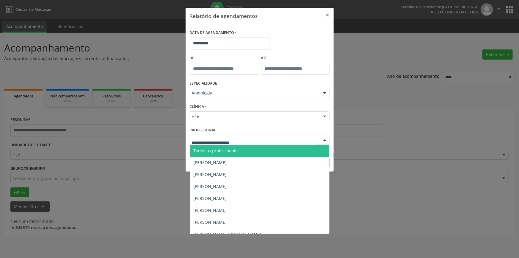
click at [324, 139] on div at bounding box center [324, 140] width 9 height 10
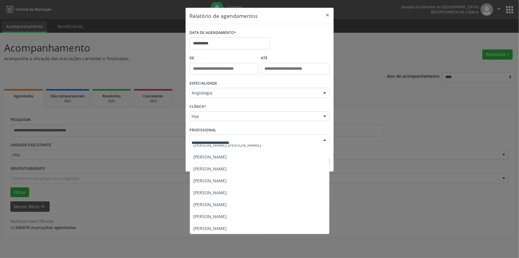
scroll to position [89, 0]
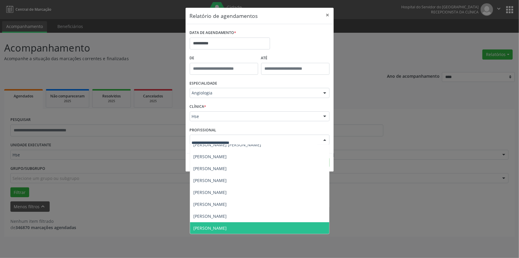
click at [233, 227] on span "[PERSON_NAME]" at bounding box center [259, 228] width 139 height 12
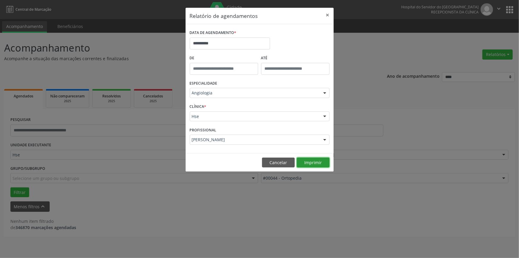
click at [308, 163] on button "Imprimir" at bounding box center [313, 162] width 33 height 10
click at [327, 14] on button "×" at bounding box center [328, 15] width 12 height 15
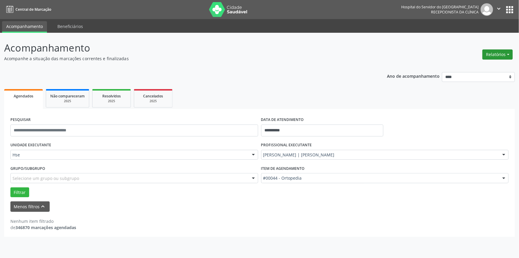
click at [491, 51] on button "Relatórios" at bounding box center [497, 54] width 30 height 10
click at [471, 65] on link "Agendamentos" at bounding box center [481, 67] width 64 height 8
select select "*"
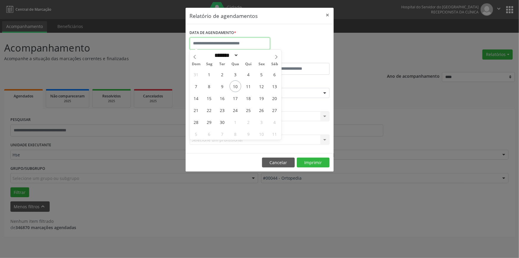
click at [255, 42] on input "text" at bounding box center [230, 43] width 80 height 12
click at [250, 84] on span "11" at bounding box center [249, 86] width 12 height 12
type input "**********"
click at [250, 84] on span "11" at bounding box center [249, 86] width 12 height 12
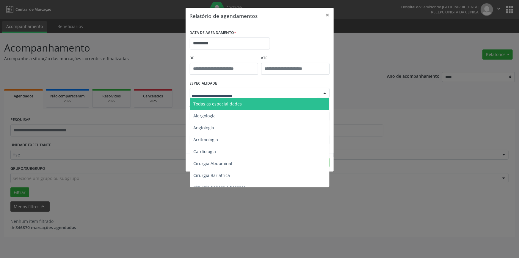
click at [325, 90] on div at bounding box center [324, 93] width 9 height 10
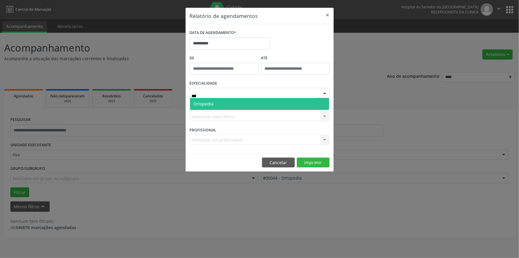
type input "****"
click at [297, 102] on span "Ortopedia" at bounding box center [259, 104] width 139 height 12
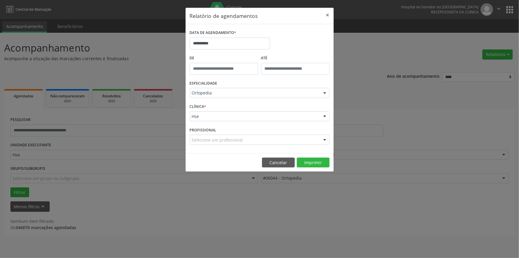
click at [324, 113] on div at bounding box center [324, 117] width 9 height 10
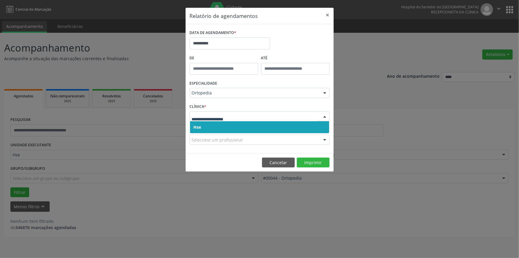
click at [322, 126] on span "Hse" at bounding box center [259, 127] width 139 height 12
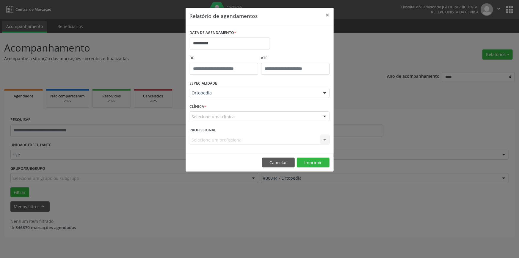
click at [322, 116] on div at bounding box center [324, 117] width 9 height 10
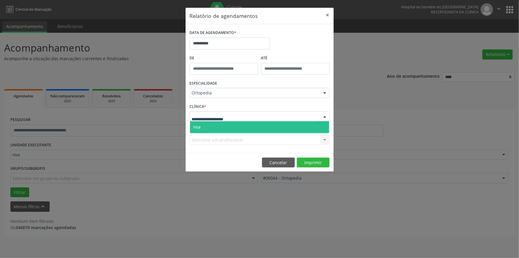
click at [322, 126] on span "Hse" at bounding box center [259, 127] width 139 height 12
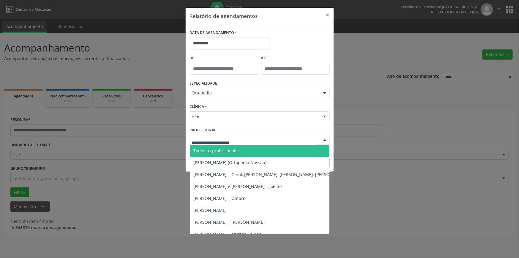
click at [324, 140] on div at bounding box center [324, 140] width 9 height 10
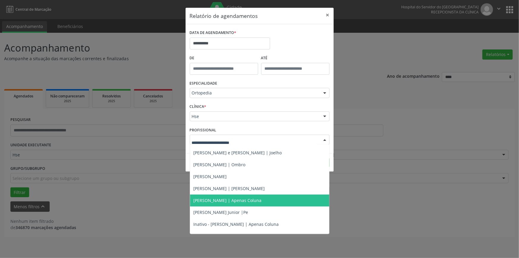
scroll to position [34, 0]
click at [262, 199] on span "[PERSON_NAME] | Apenas Coluna" at bounding box center [228, 200] width 68 height 6
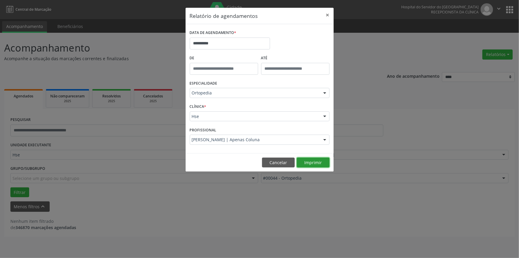
click at [311, 162] on button "Imprimir" at bounding box center [313, 162] width 33 height 10
